Goal: Information Seeking & Learning: Learn about a topic

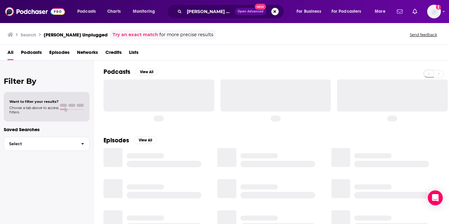
click at [198, 66] on div "Podcasts View All" at bounding box center [276, 94] width 345 height 68
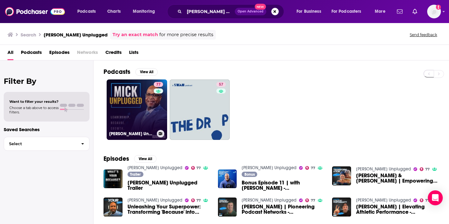
click at [130, 99] on link "77 [PERSON_NAME] Unplugged" at bounding box center [137, 110] width 60 height 60
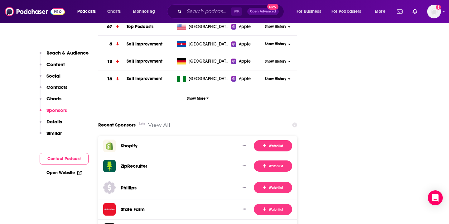
scroll to position [865, 0]
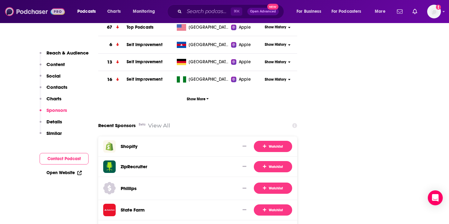
click at [18, 11] on img at bounding box center [35, 12] width 60 height 12
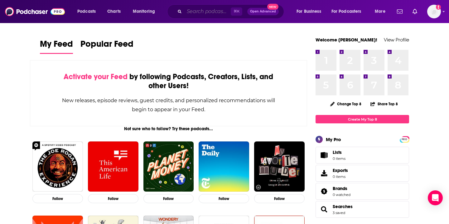
click at [210, 14] on input "Search podcasts, credits, & more..." at bounding box center [207, 12] width 46 height 10
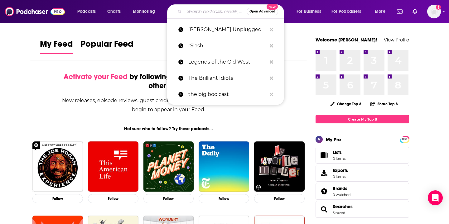
paste input "Legion Of Skanks Podcast"
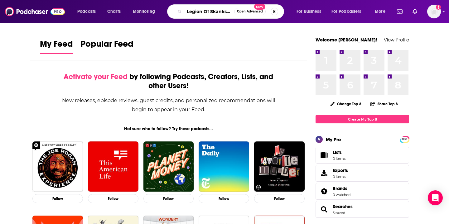
scroll to position [0, 15]
type input "Legion Of Skanks Podcast"
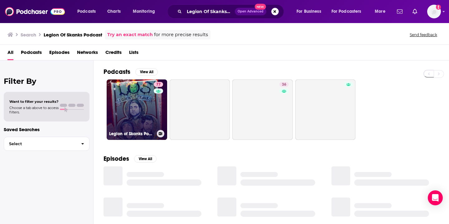
click at [141, 102] on link "77 Legion of Skanks Podcast" at bounding box center [137, 110] width 60 height 60
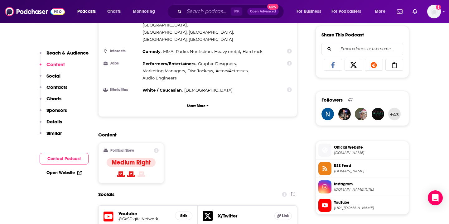
scroll to position [389, 0]
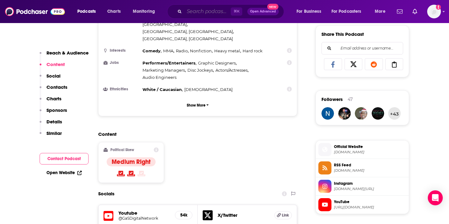
click at [209, 12] on input "Search podcasts, credits, & more..." at bounding box center [207, 12] width 46 height 10
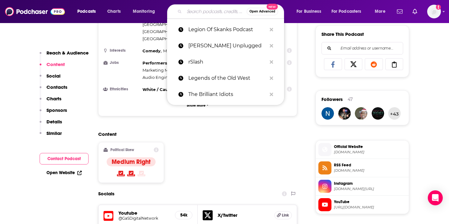
paste input "Pod Force One"
type input "Pod Force One"
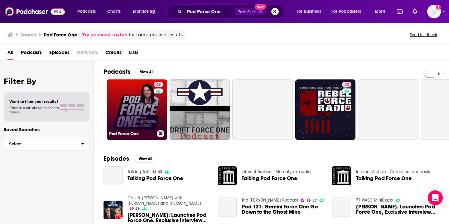
click at [133, 107] on link "69 Pod Force One" at bounding box center [137, 110] width 60 height 60
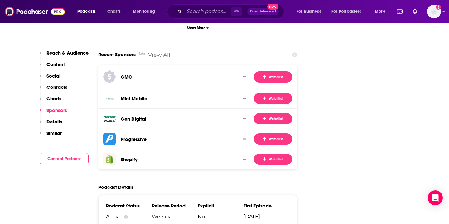
scroll to position [711, 0]
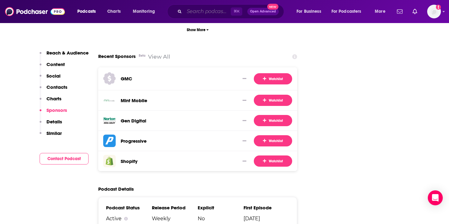
click at [210, 11] on input "Search podcasts, credits, & more..." at bounding box center [207, 12] width 46 height 10
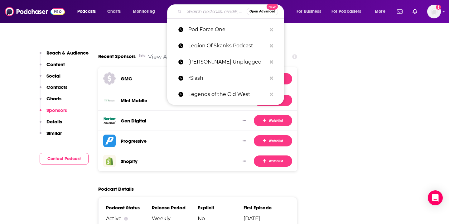
paste input "Pantheon Podcasts"
type input "Pantheon Podcasts"
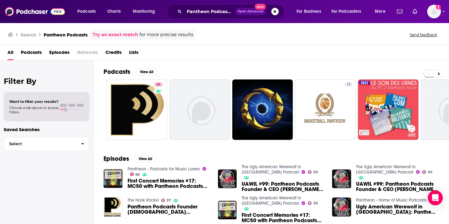
drag, startPoint x: 233, startPoint y: 56, endPoint x: 205, endPoint y: 75, distance: 34.6
click at [233, 56] on div "All Podcasts Episodes Networks Credits Lists" at bounding box center [225, 53] width 437 height 13
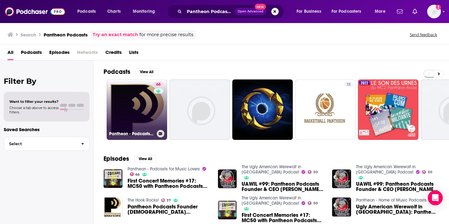
click at [144, 120] on link "66 Pantheon - Podcasts for Music Lovers" at bounding box center [137, 110] width 60 height 60
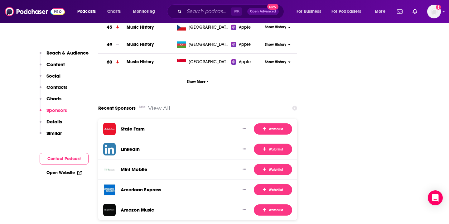
scroll to position [768, 0]
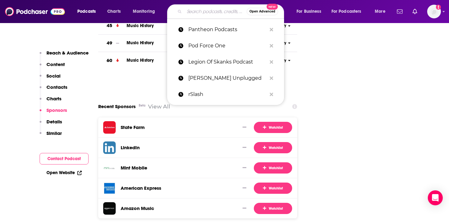
click at [202, 11] on input "Search podcasts, credits, & more..." at bounding box center [215, 12] width 62 height 10
paste input "Supermegashow"
type input "Supermegashow"
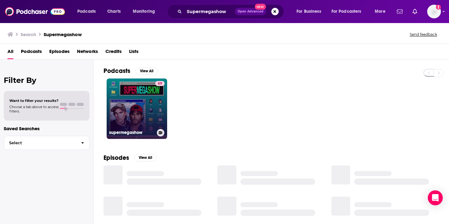
click at [141, 119] on link "69 supermegashow" at bounding box center [137, 109] width 60 height 60
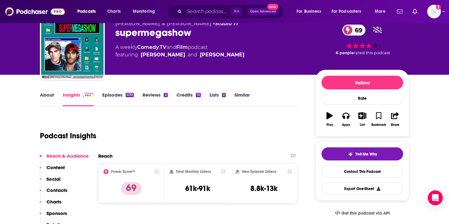
scroll to position [18, 0]
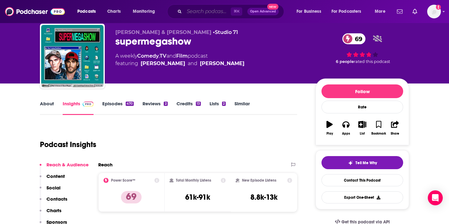
click at [205, 8] on input "Search podcasts, credits, & more..." at bounding box center [207, 12] width 46 height 10
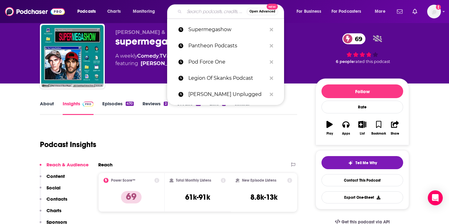
paste input "The [PERSON_NAME] Show"
type input "The [PERSON_NAME] Show"
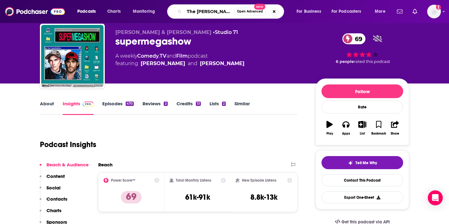
scroll to position [0, 13]
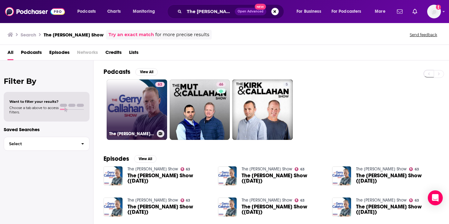
click at [145, 112] on link "63 The [PERSON_NAME] Show" at bounding box center [137, 110] width 60 height 60
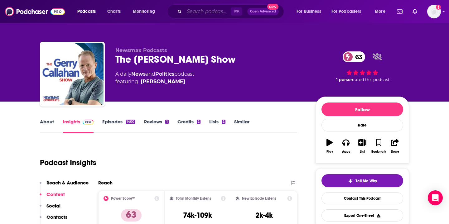
click at [201, 14] on input "Search podcasts, credits, & more..." at bounding box center [207, 12] width 46 height 10
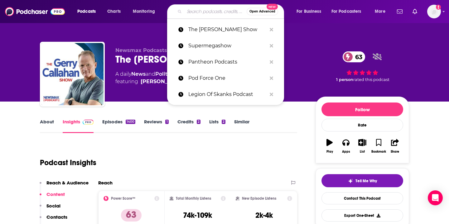
paste input "The [PERSON_NAME] Show"
type input "The [PERSON_NAME] Show"
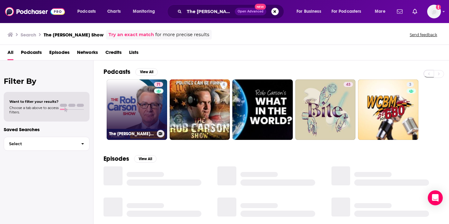
click at [137, 104] on link "71 The [PERSON_NAME] Show" at bounding box center [137, 110] width 60 height 60
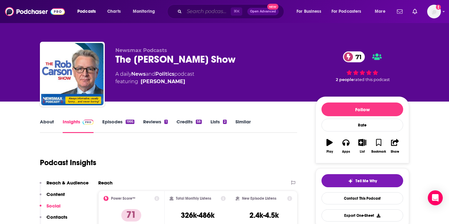
click at [186, 10] on input "Search podcasts, credits, & more..." at bounding box center [207, 12] width 46 height 10
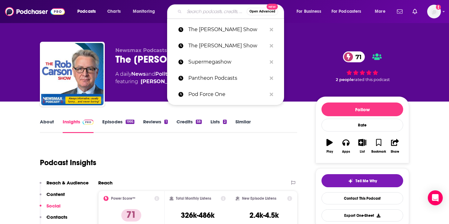
paste input "Sleep Magic"
type input "Sleep Magic"
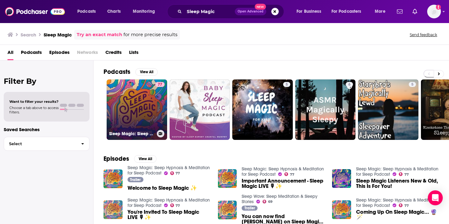
click at [145, 109] on link "77 Sleep Magic: Sleep Hypnosis & Meditation for Sleep Podcast" at bounding box center [137, 110] width 60 height 60
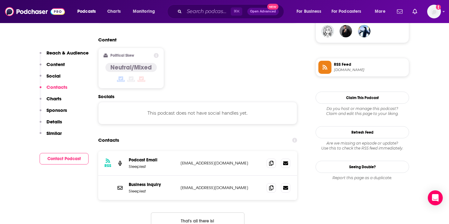
scroll to position [482, 0]
